Goal: Information Seeking & Learning: Learn about a topic

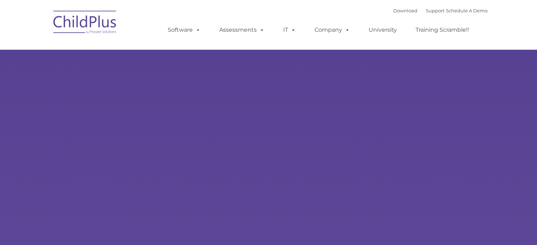
select select "MEDIUM"
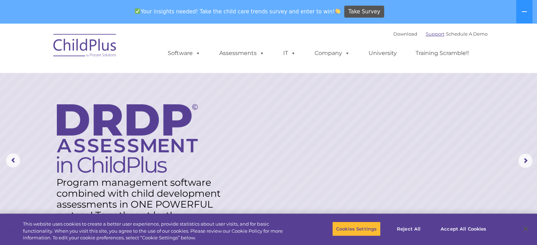
click at [426, 35] on link "Support" at bounding box center [435, 34] width 19 height 6
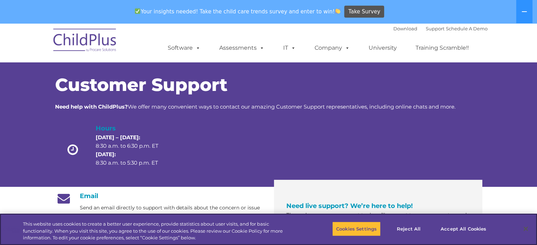
drag, startPoint x: 540, startPoint y: 55, endPoint x: 542, endPoint y: 29, distance: 25.5
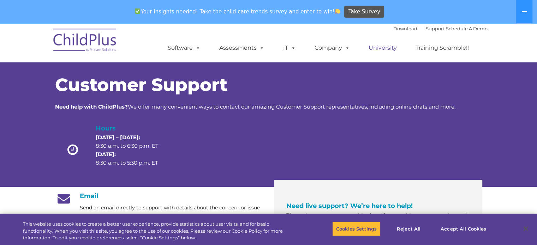
click at [386, 46] on link "University" at bounding box center [382, 48] width 42 height 14
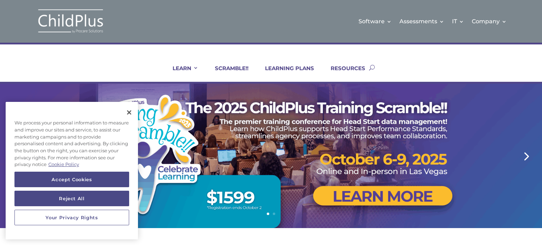
click at [524, 152] on link "Next" at bounding box center [525, 155] width 17 height 17
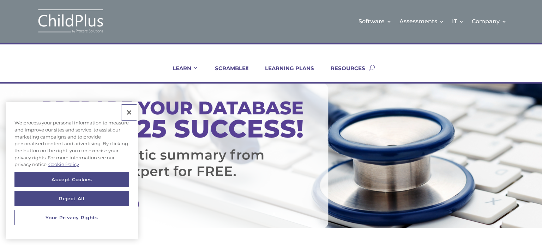
click at [127, 112] on button "Close" at bounding box center [129, 113] width 16 height 16
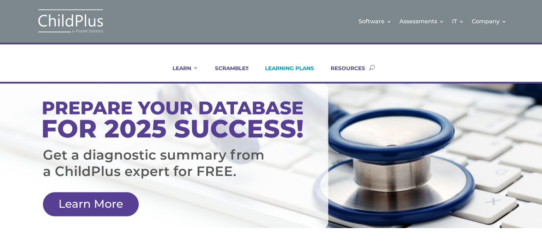
click at [305, 67] on link "LEARNING PLANS" at bounding box center [285, 73] width 58 height 17
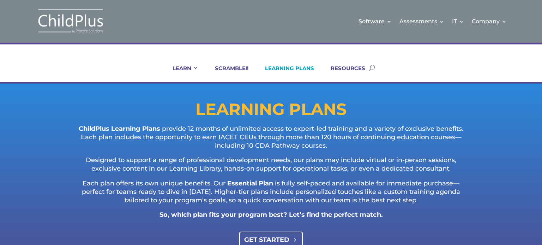
click at [281, 235] on link "GET STARTED" at bounding box center [271, 240] width 64 height 16
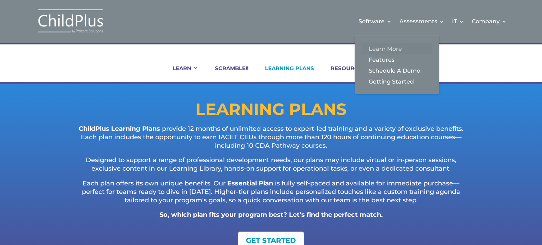
click at [383, 49] on link "Learn More" at bounding box center [397, 48] width 71 height 11
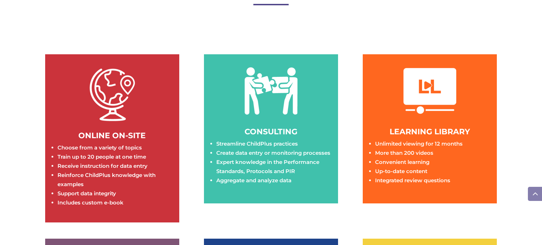
scroll to position [997, 0]
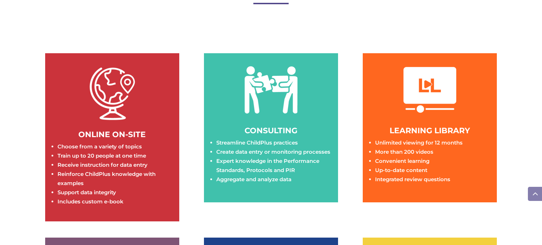
click at [415, 140] on li "Unlimited viewing for 12 months" at bounding box center [432, 142] width 115 height 9
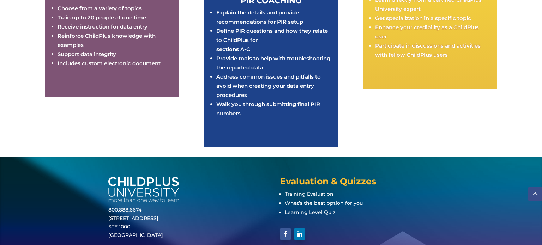
scroll to position [1349, 0]
